Goal: Find specific page/section: Find specific page/section

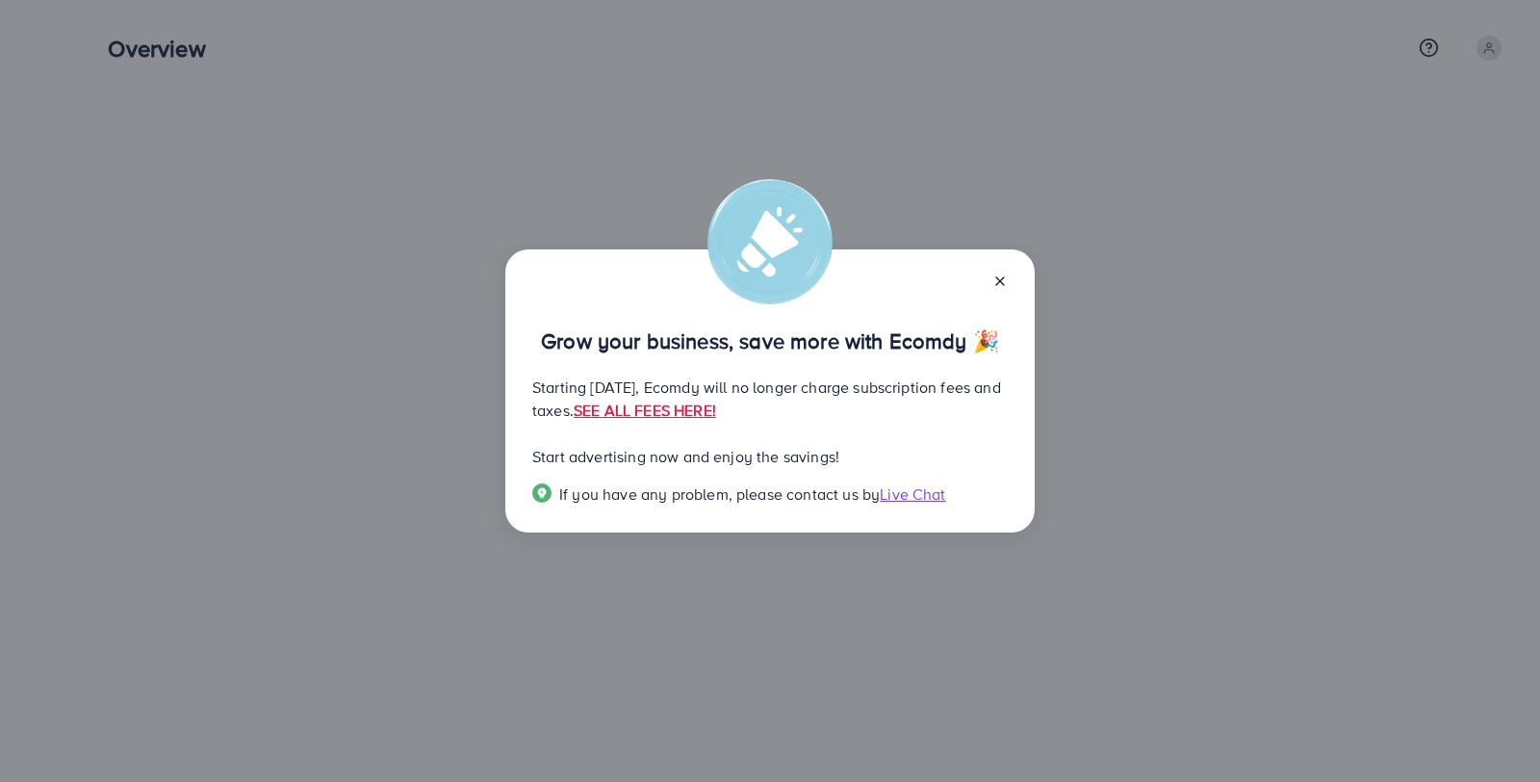
click at [998, 282] on icon at bounding box center [1000, 280] width 15 height 15
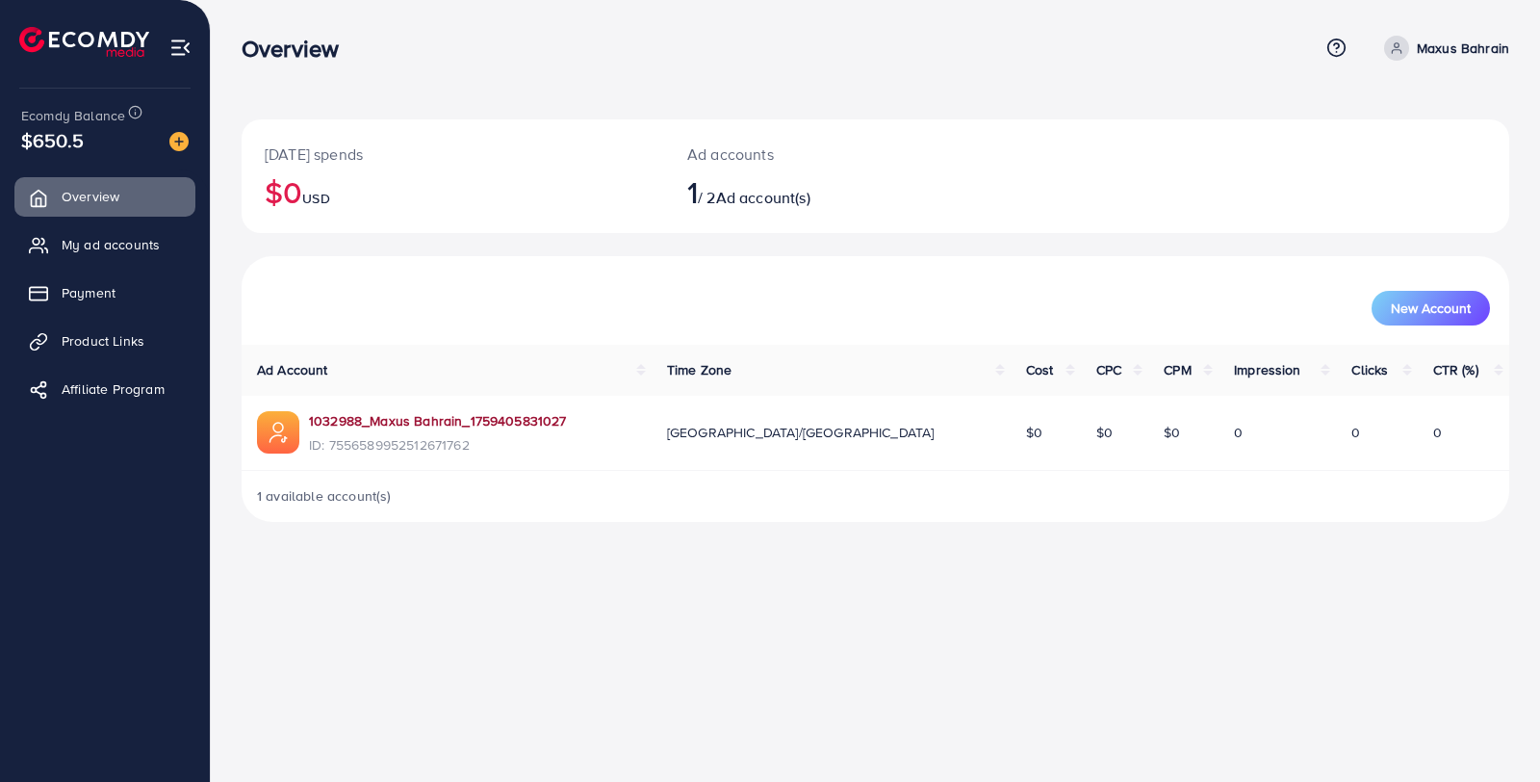
click at [484, 415] on link "1032988_Maxus Bahrain_1759405831027" at bounding box center [438, 420] width 258 height 19
